Goal: Subscribe to service/newsletter

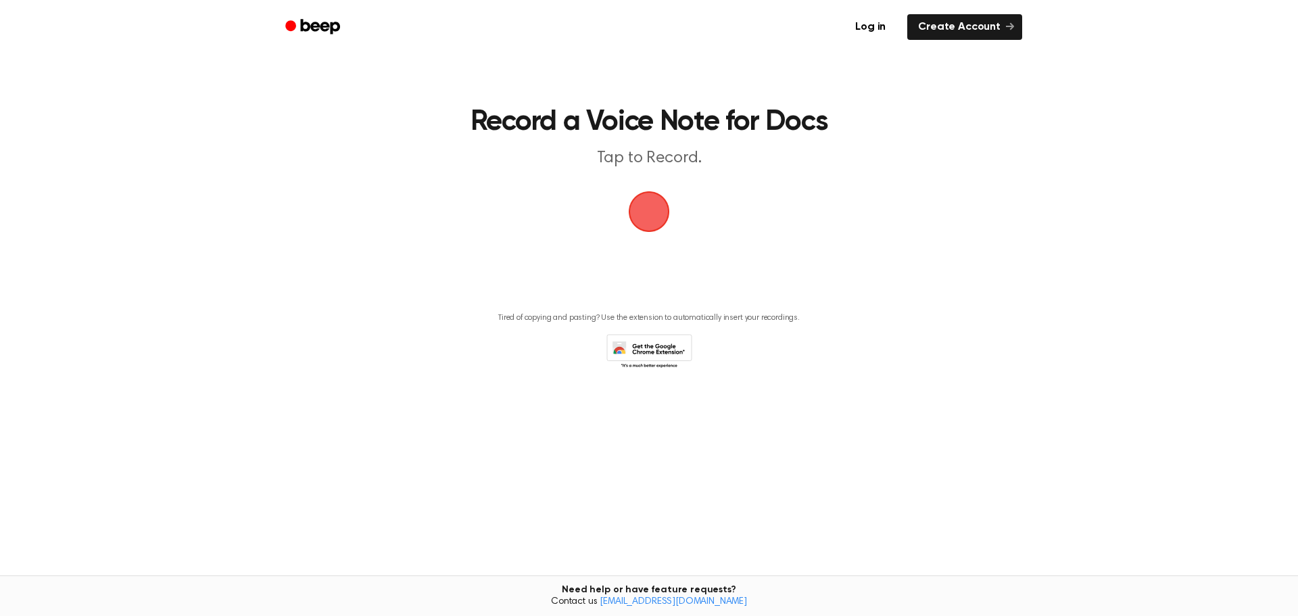
click at [652, 212] on span "button" at bounding box center [649, 212] width 38 height 38
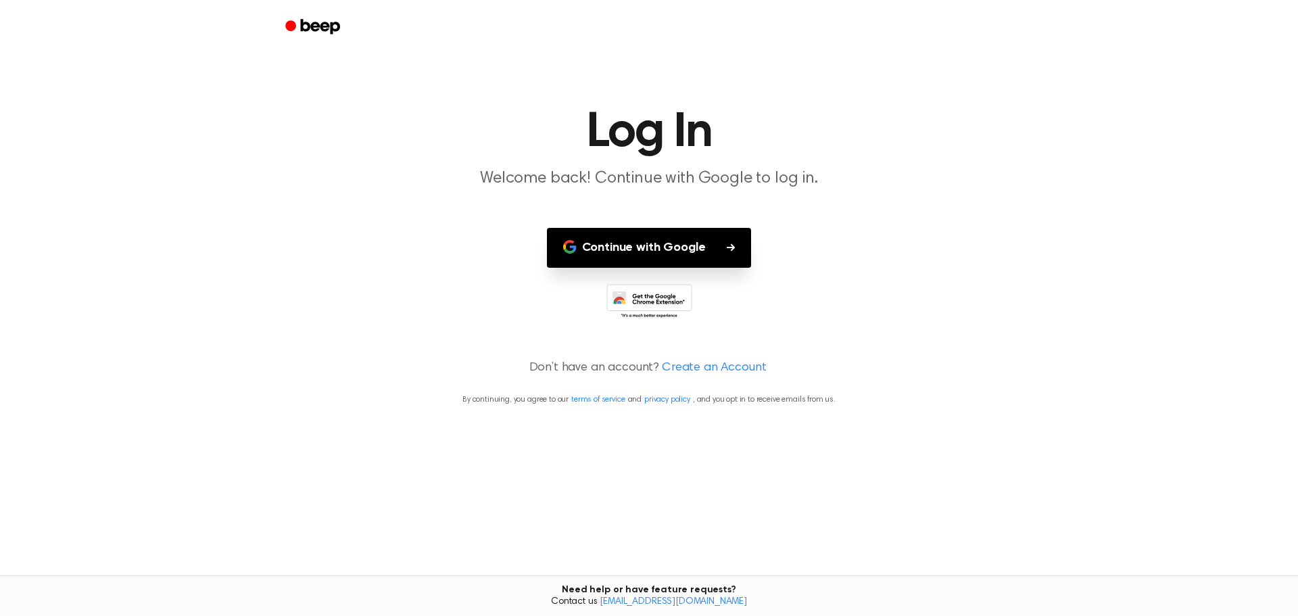
click at [677, 249] on button "Continue with Google" at bounding box center [649, 248] width 205 height 40
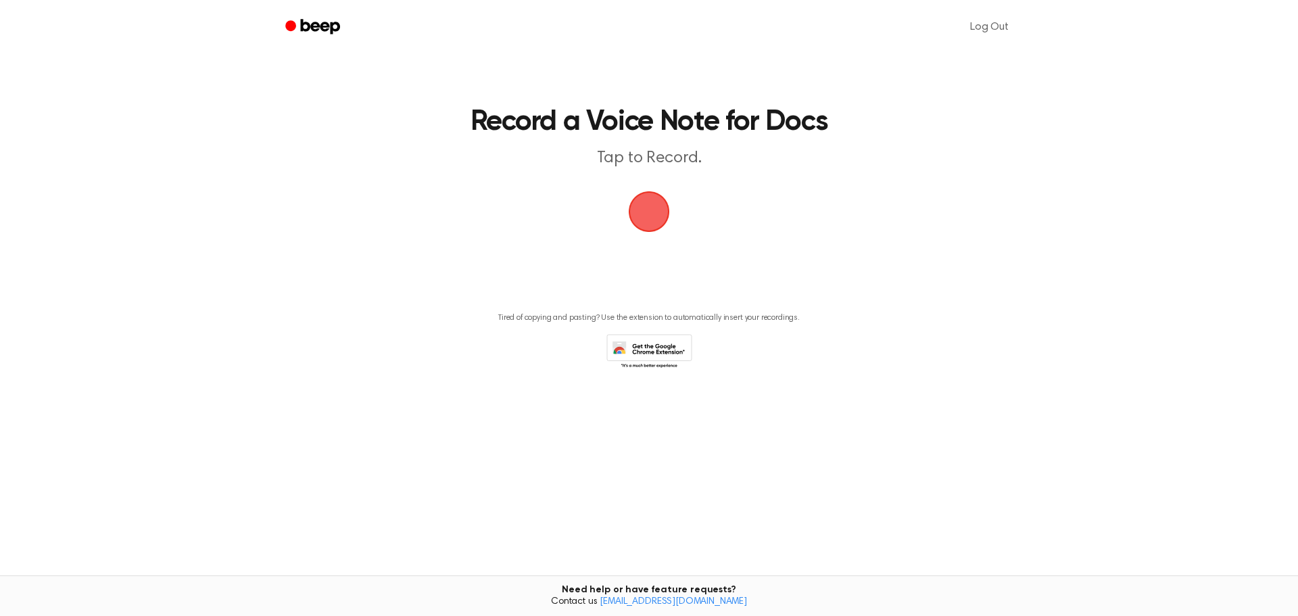
click at [635, 206] on span "button" at bounding box center [649, 212] width 44 height 44
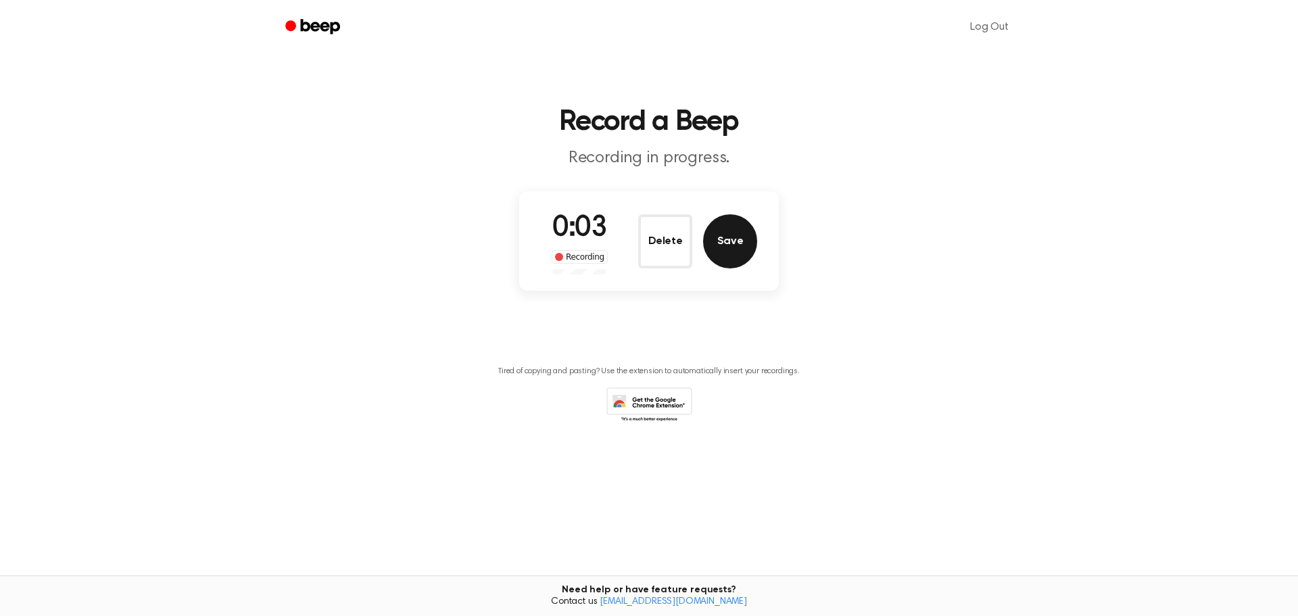
click at [740, 256] on button "Save" at bounding box center [730, 241] width 54 height 54
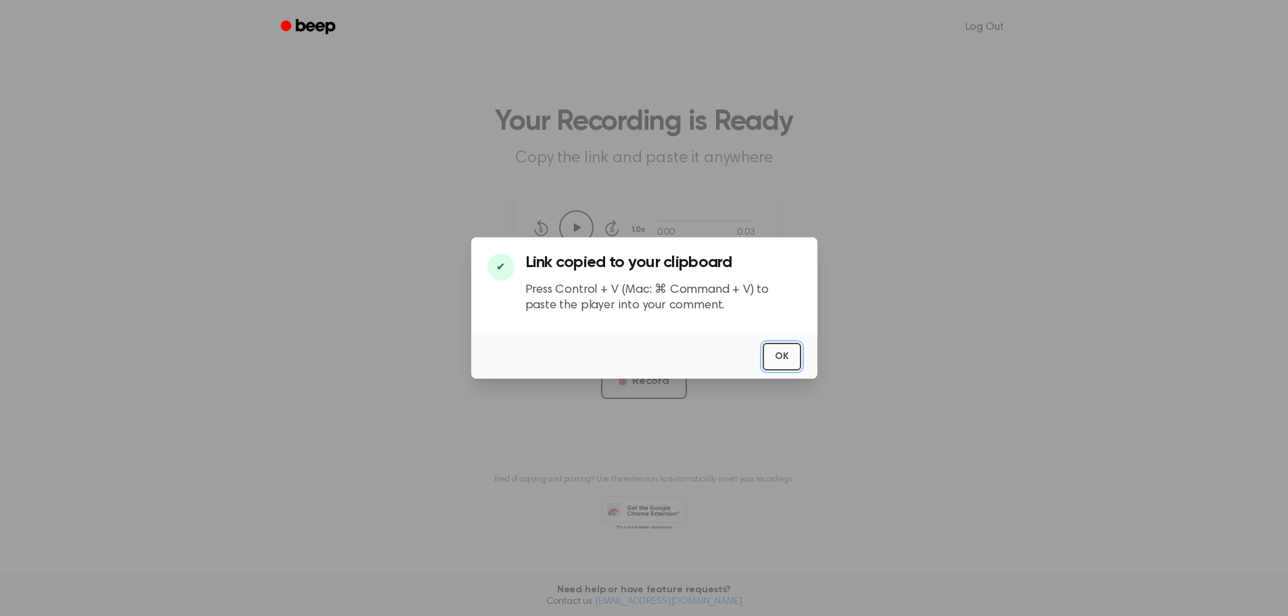
click at [779, 357] on button "OK" at bounding box center [782, 357] width 39 height 28
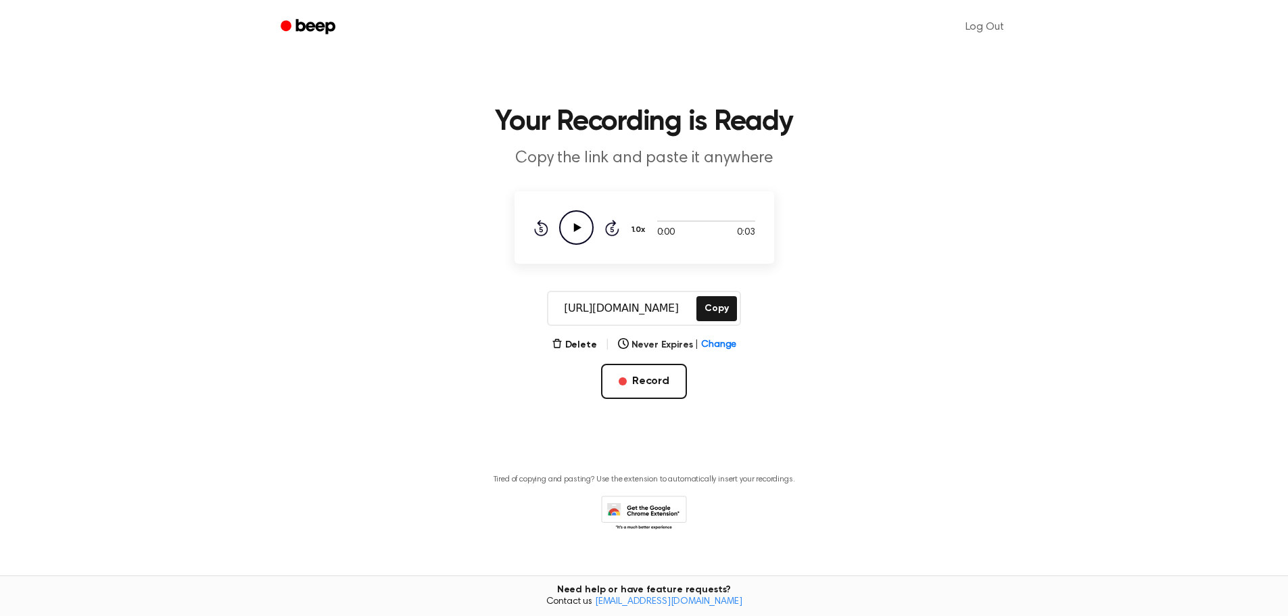
click at [584, 224] on icon "Play Audio" at bounding box center [576, 227] width 34 height 34
click at [313, 34] on icon "Beep" at bounding box center [309, 27] width 57 height 20
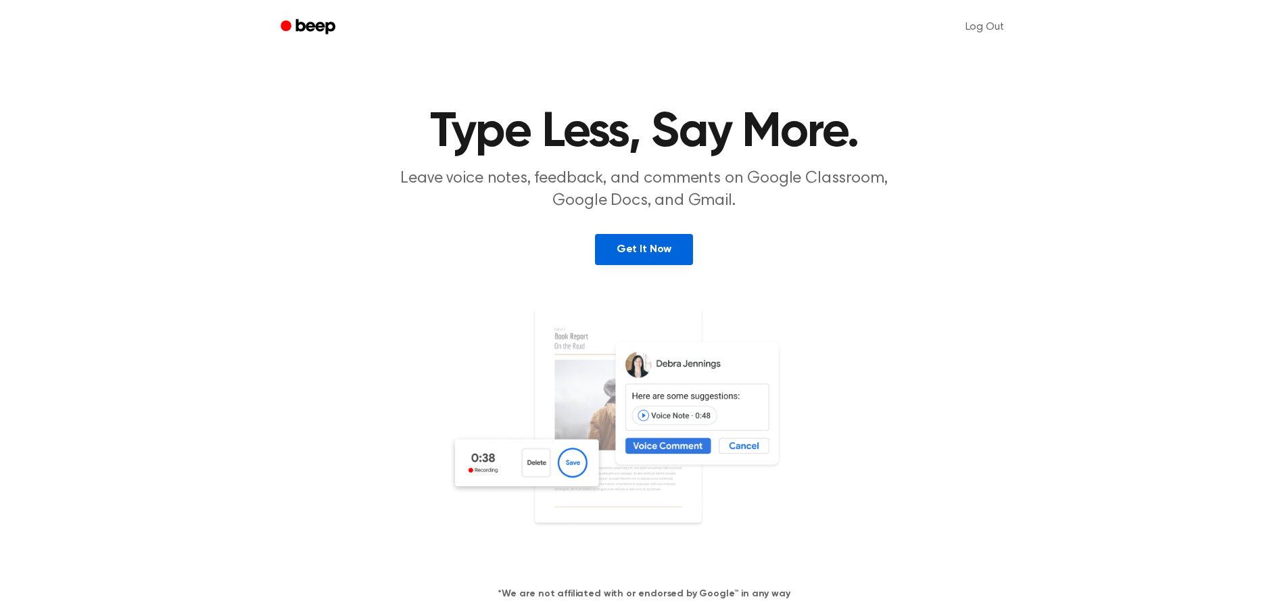
click at [651, 243] on link "Get It Now" at bounding box center [644, 249] width 98 height 31
